Goal: Task Accomplishment & Management: Manage account settings

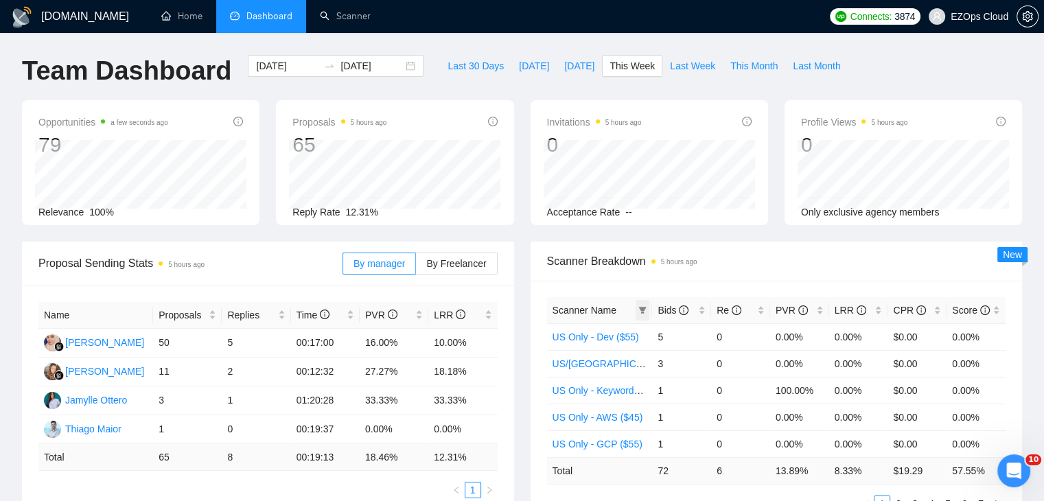
click at [642, 310] on icon "filter" at bounding box center [643, 310] width 8 height 7
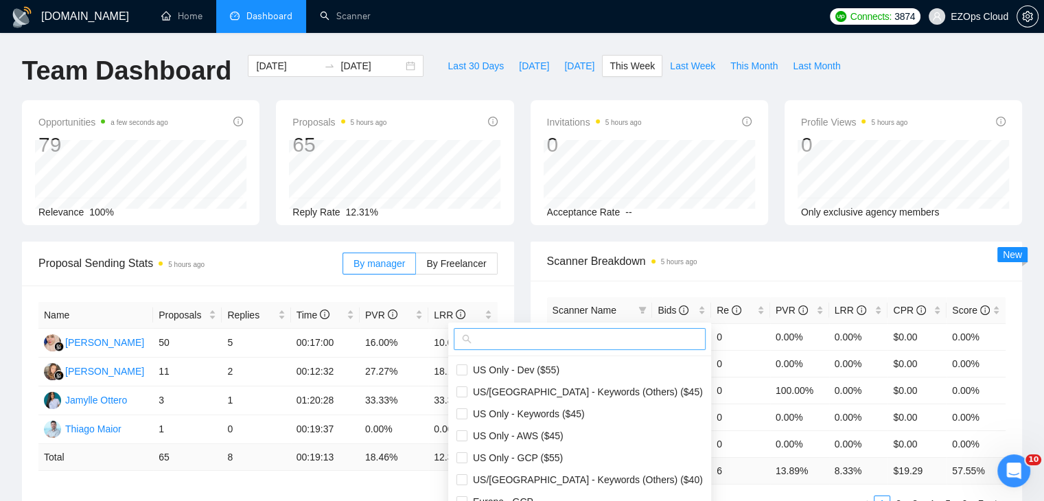
click at [502, 342] on input "text" at bounding box center [585, 338] width 223 height 15
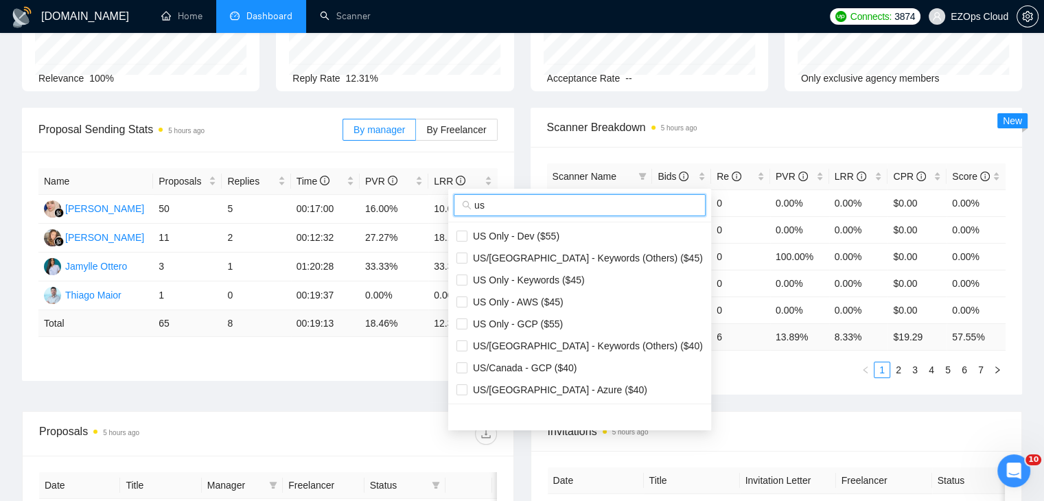
scroll to position [137, 0]
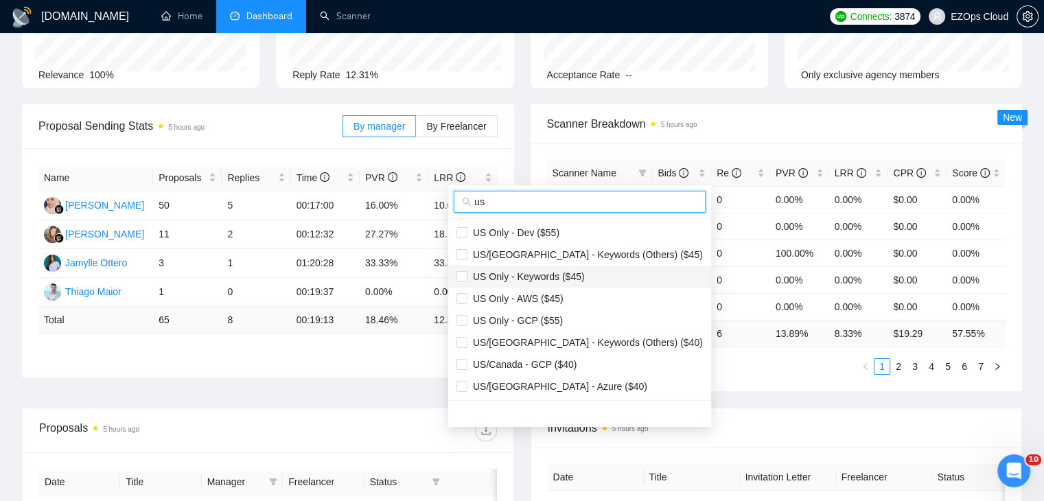
type input "us"
click at [564, 274] on span "US Only - Keywords ($45)" at bounding box center [525, 276] width 117 height 11
checkbox input "true"
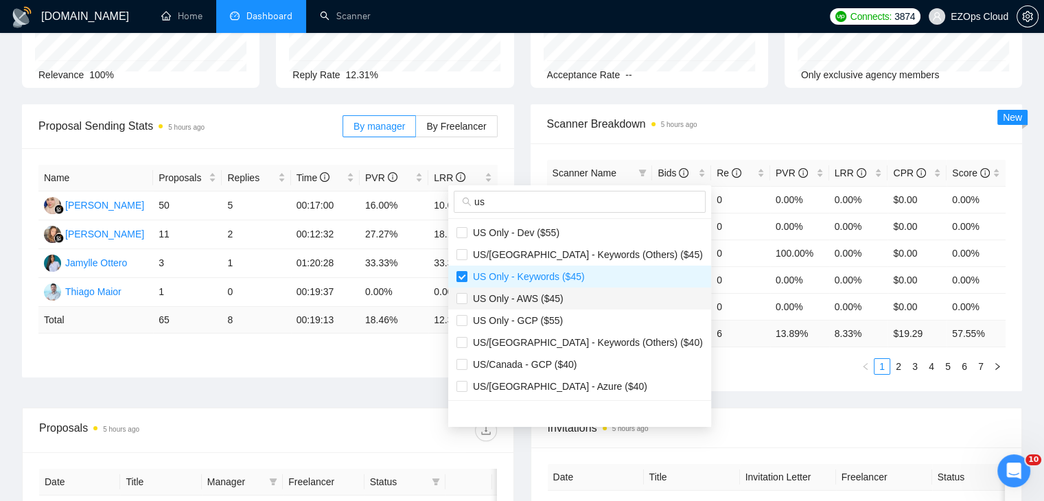
click at [563, 299] on span "US Only - AWS ($45)" at bounding box center [579, 298] width 246 height 15
checkbox input "true"
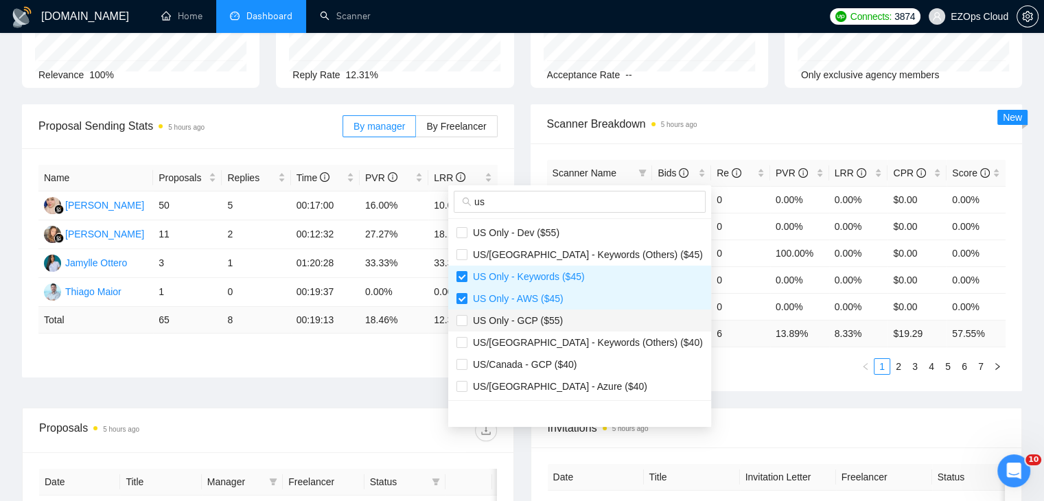
click at [565, 314] on span "US Only - GCP ($55)" at bounding box center [579, 320] width 246 height 15
checkbox input "true"
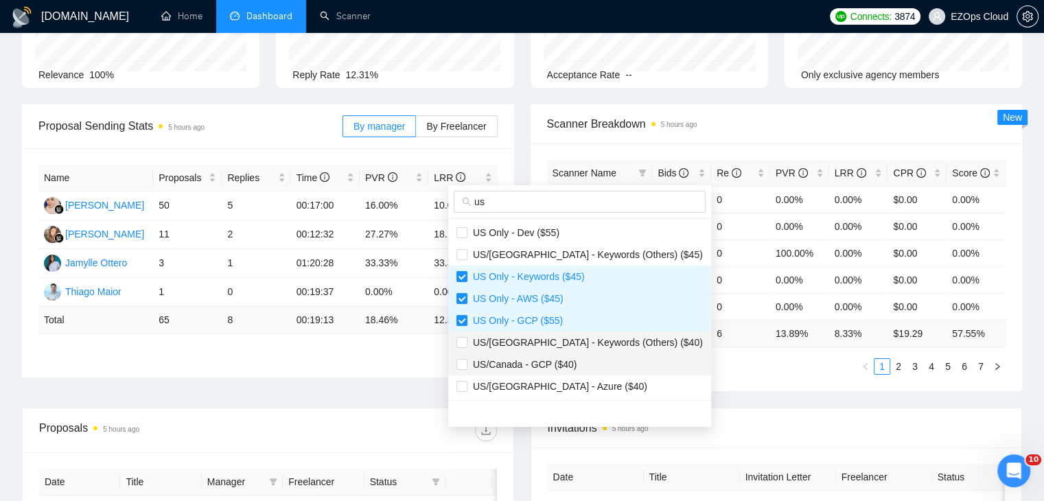
click at [572, 361] on span "US/Canada - GCP ($40)" at bounding box center [579, 364] width 246 height 15
checkbox input "true"
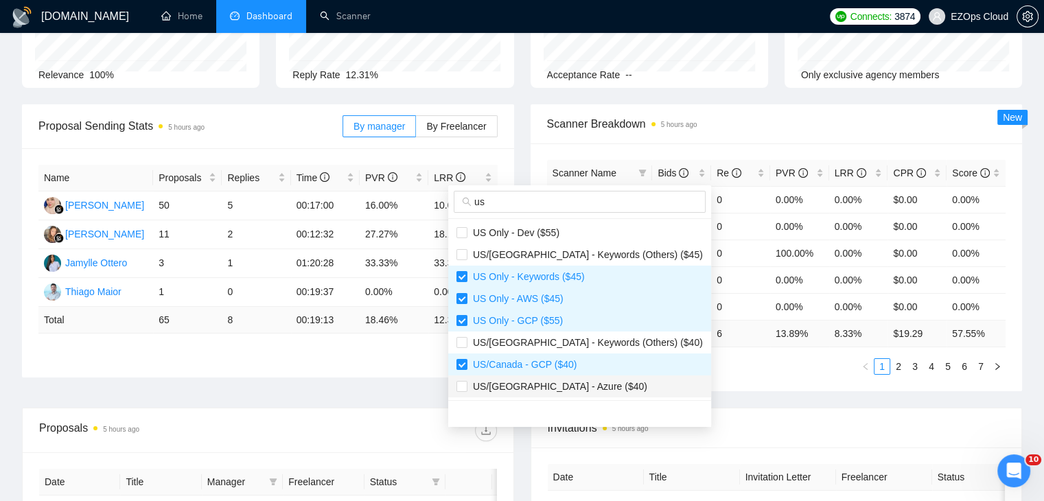
click at [578, 381] on span "US/[GEOGRAPHIC_DATA] - Azure ($40)" at bounding box center [579, 386] width 246 height 15
checkbox input "true"
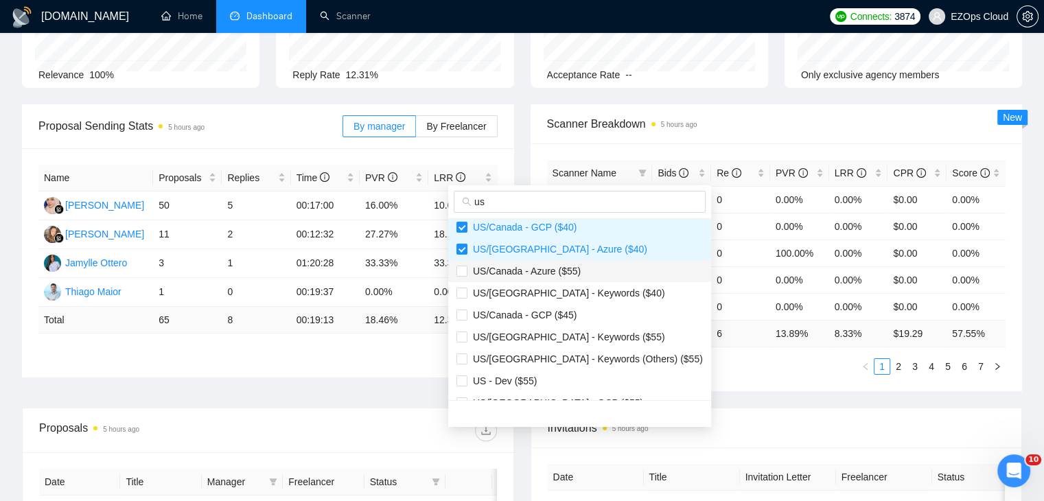
click at [547, 272] on span "US/Canada - Azure ($55)" at bounding box center [523, 271] width 113 height 11
checkbox input "true"
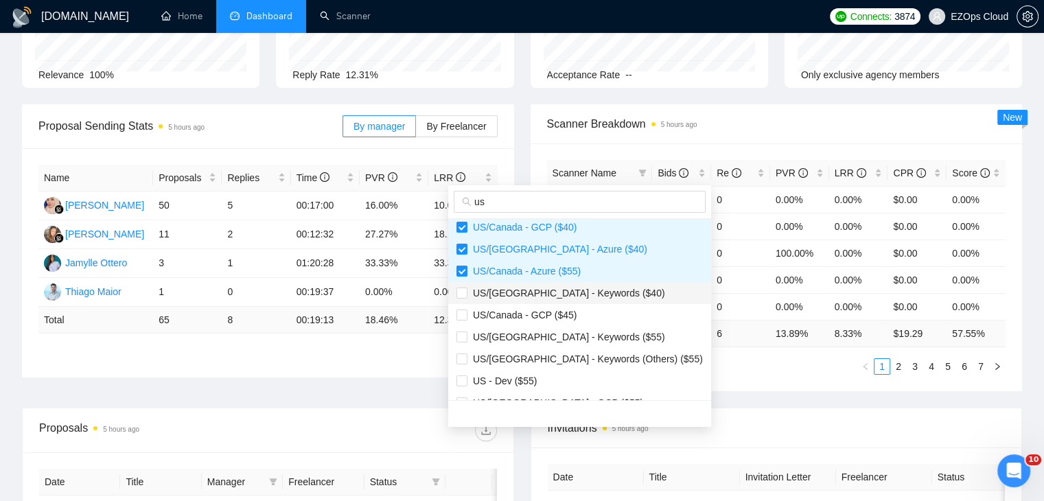
click at [562, 290] on span "US/[GEOGRAPHIC_DATA] - Keywords ($40)" at bounding box center [566, 292] width 198 height 11
checkbox input "true"
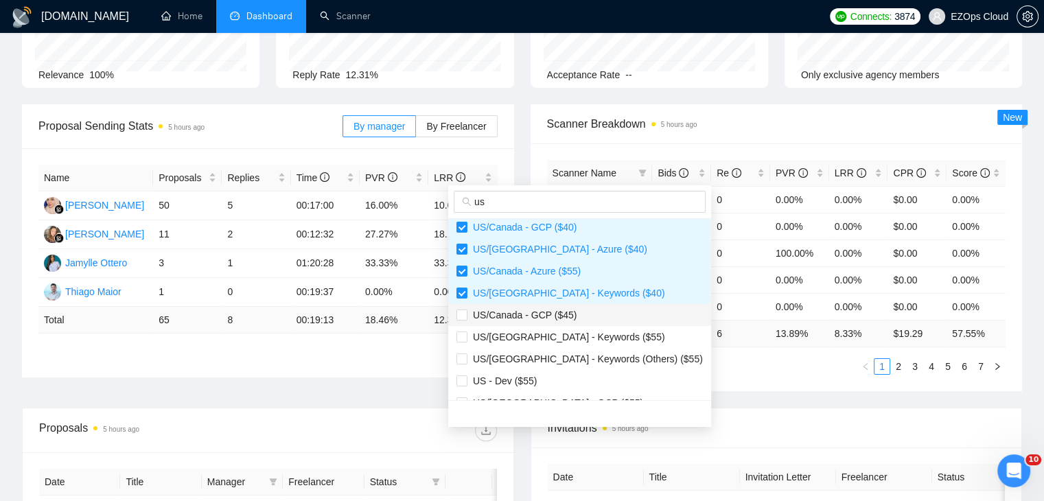
click at [565, 313] on span "US/Canada - GCP ($45)" at bounding box center [521, 314] width 109 height 11
checkbox input "true"
click at [576, 339] on span "US/[GEOGRAPHIC_DATA] - Keywords ($55)" at bounding box center [566, 336] width 198 height 11
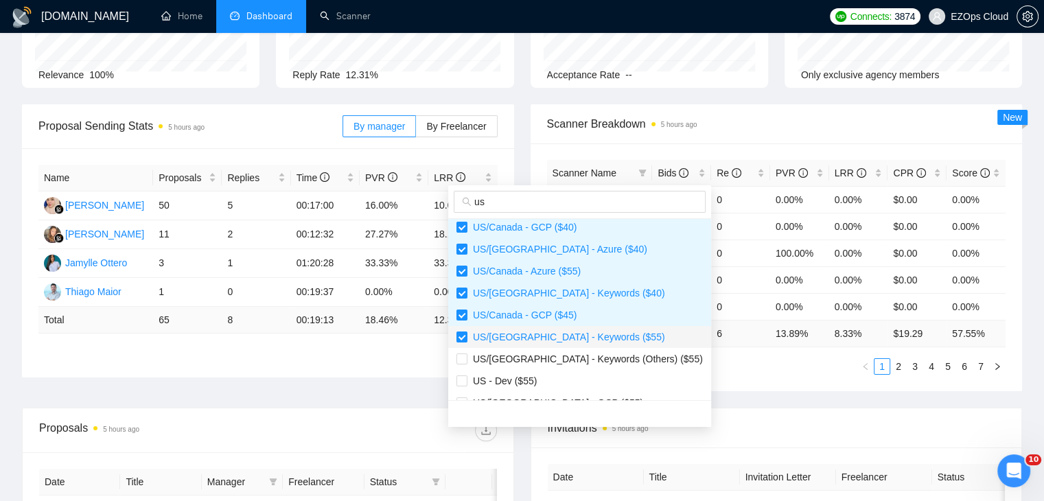
checkbox input "true"
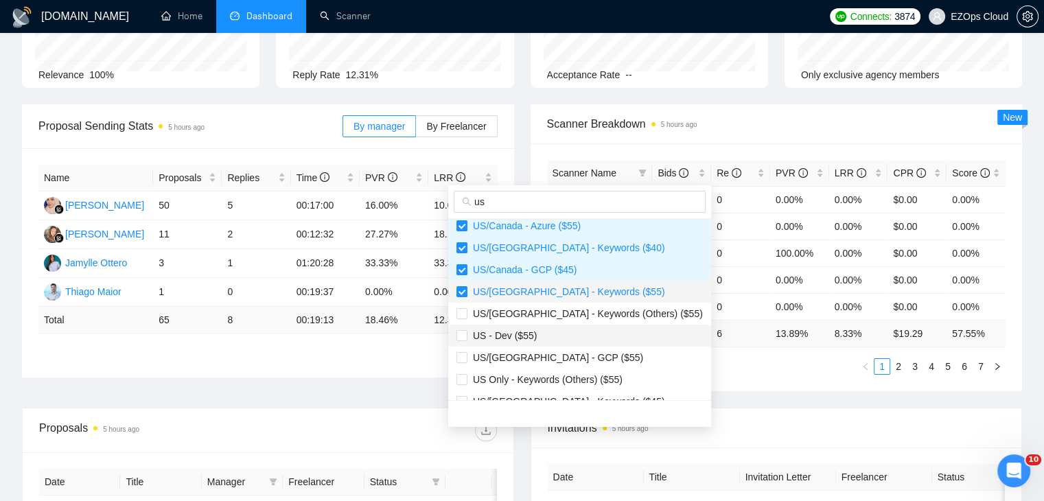
scroll to position [206, 0]
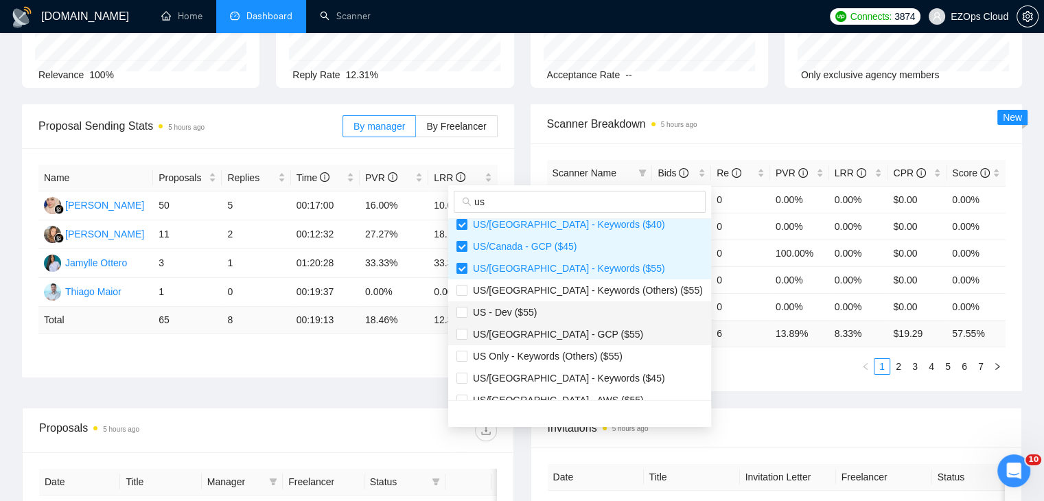
click at [574, 338] on span "US/[GEOGRAPHIC_DATA] - GCP ($55)" at bounding box center [579, 334] width 246 height 15
checkbox input "true"
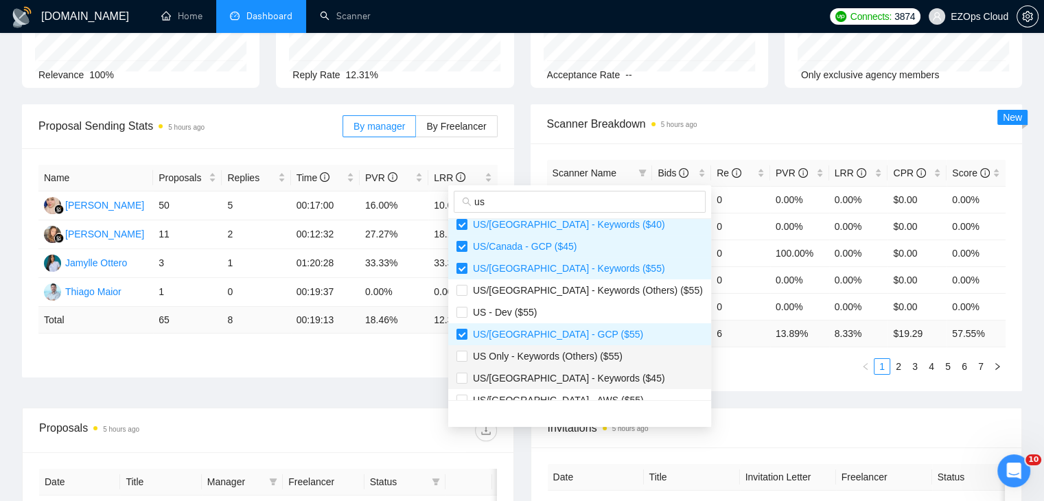
click at [586, 375] on span "US/[GEOGRAPHIC_DATA] - Keywords ($45)" at bounding box center [566, 378] width 198 height 11
checkbox input "true"
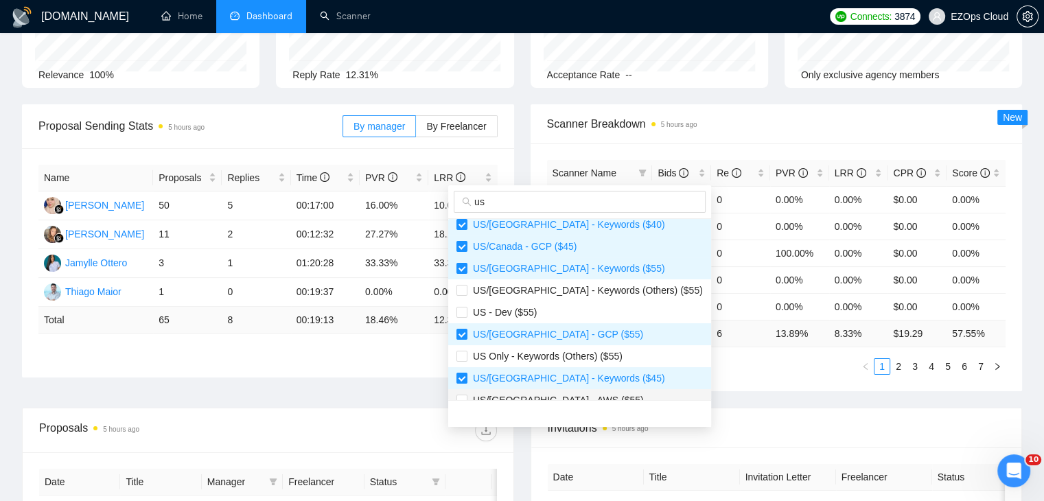
click at [580, 400] on div at bounding box center [579, 413] width 263 height 27
click at [577, 400] on div at bounding box center [579, 413] width 263 height 27
click at [576, 397] on span "US/[GEOGRAPHIC_DATA] - AWS ($55)" at bounding box center [579, 399] width 246 height 15
checkbox input "true"
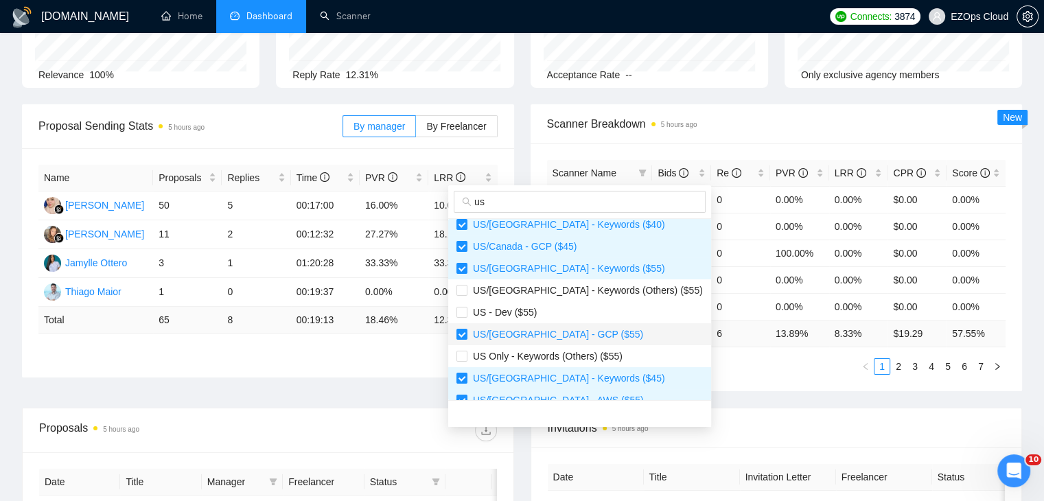
scroll to position [343, 0]
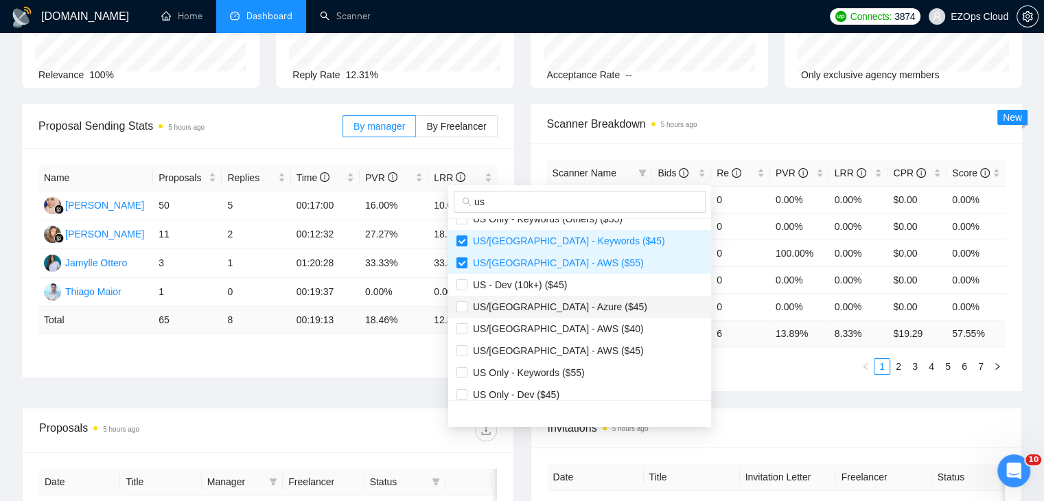
click at [576, 311] on span "US/[GEOGRAPHIC_DATA] - Azure ($45)" at bounding box center [557, 306] width 180 height 11
checkbox input "true"
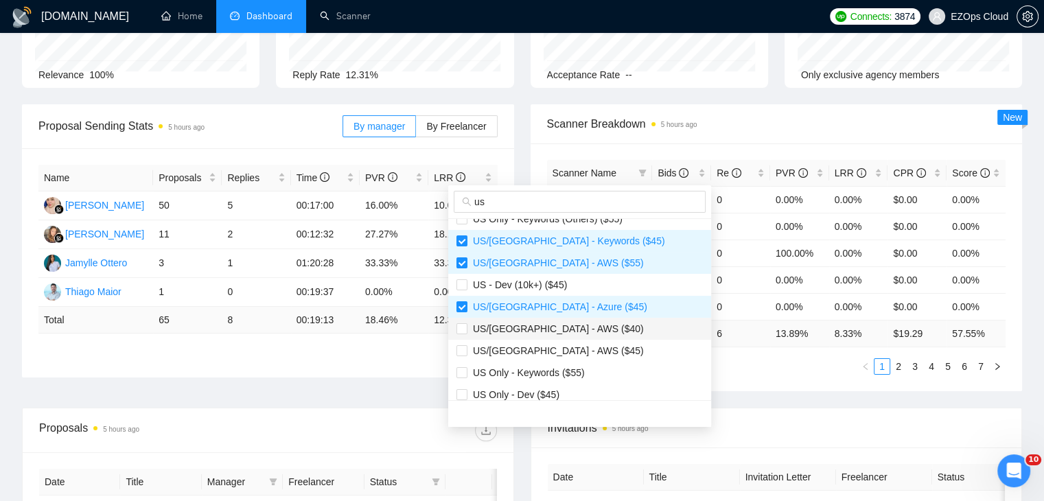
click at [576, 327] on span "US/[GEOGRAPHIC_DATA] - AWS ($40)" at bounding box center [579, 328] width 246 height 15
checkbox input "true"
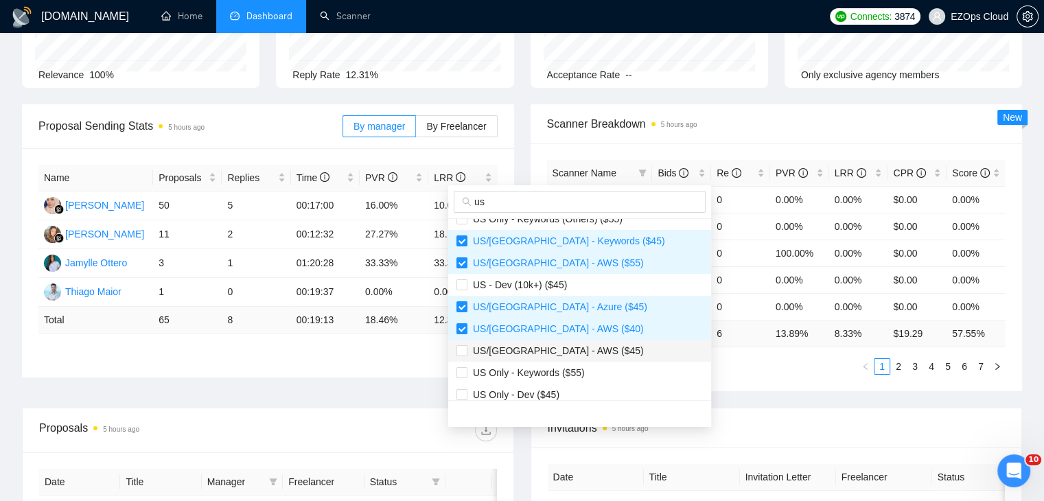
click at [576, 345] on span "US/[GEOGRAPHIC_DATA] - AWS ($45)" at bounding box center [579, 350] width 246 height 15
checkbox input "true"
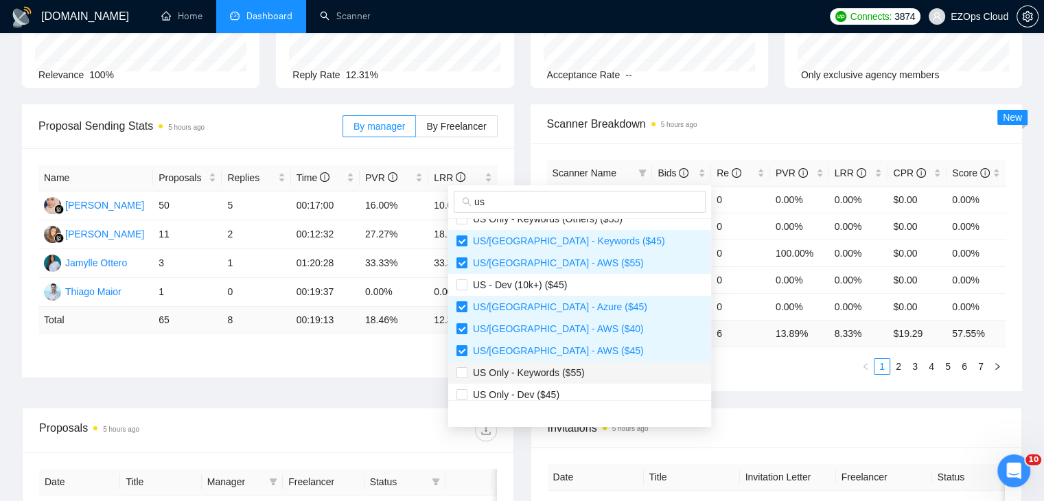
click at [576, 372] on span "US Only - Keywords ($55)" at bounding box center [525, 372] width 117 height 11
checkbox input "true"
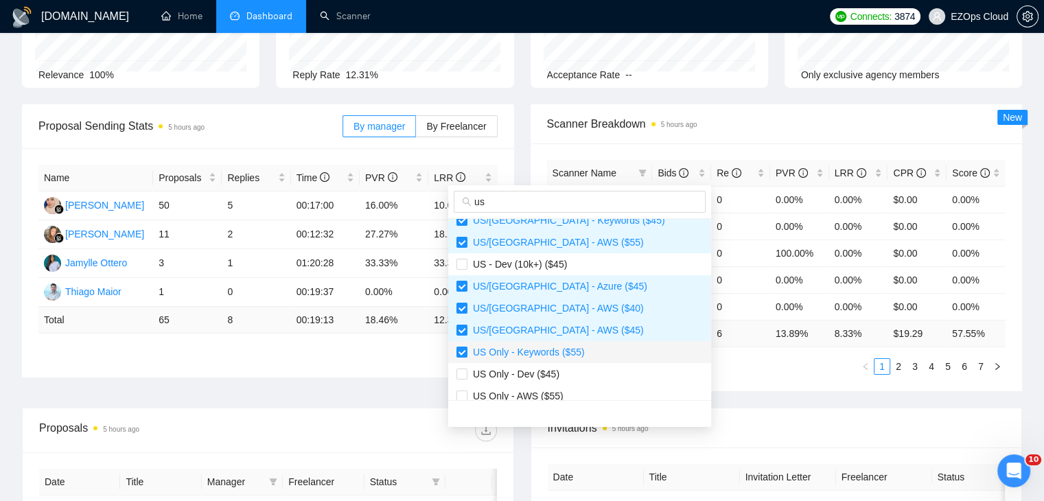
scroll to position [373, 0]
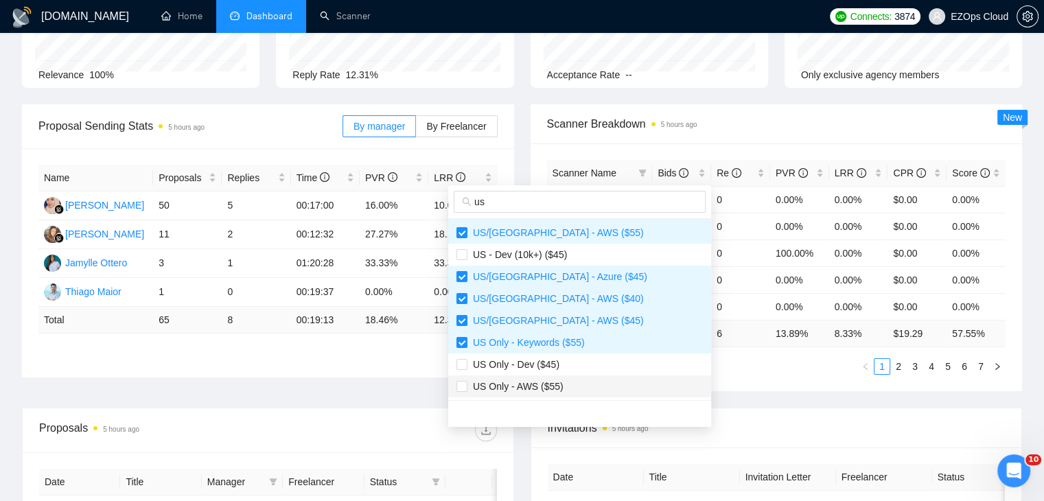
click at [592, 381] on span "US Only - AWS ($55)" at bounding box center [579, 386] width 246 height 15
checkbox input "true"
click at [721, 379] on div "Scanner Name Bids Re PVR LRR CPR Score US Only - Dev ($55) 5 0 0.00% 0.00% $0.0…" at bounding box center [776, 267] width 492 height 248
